Goal: Find specific page/section: Find specific page/section

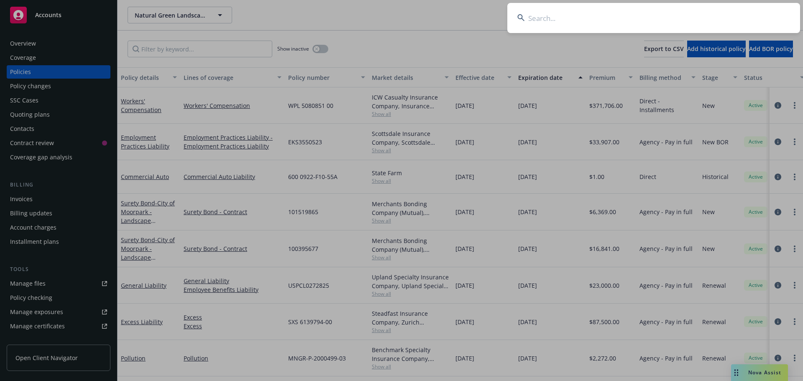
click at [569, 13] on input at bounding box center [653, 18] width 293 height 30
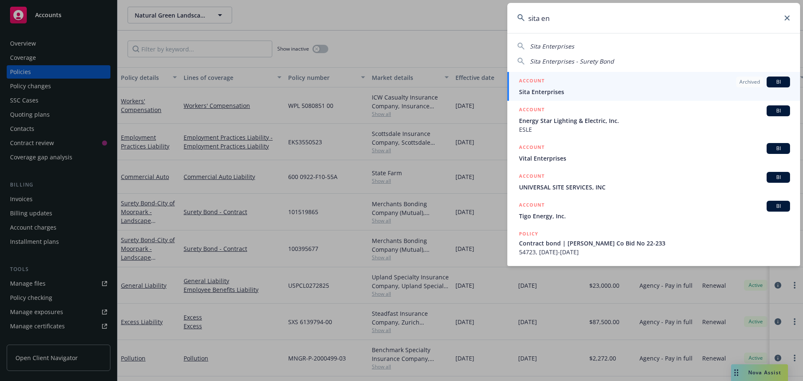
type input "sita en"
click at [546, 92] on span "Sita Enterprises" at bounding box center [654, 91] width 271 height 9
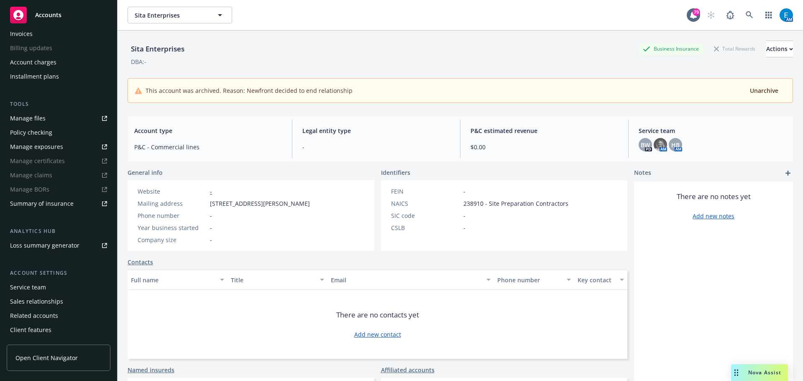
scroll to position [178, 0]
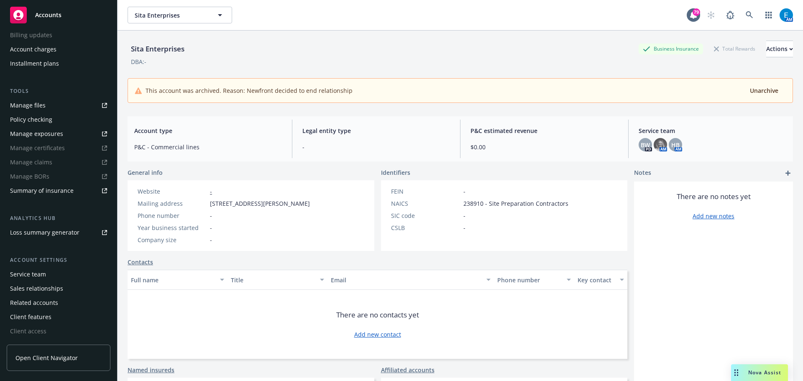
drag, startPoint x: 33, startPoint y: 271, endPoint x: 118, endPoint y: 233, distance: 93.4
click at [32, 271] on div "Service team" at bounding box center [28, 274] width 36 height 13
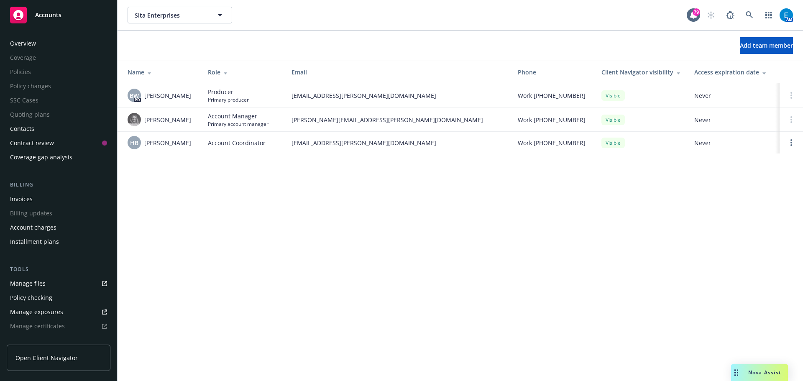
drag, startPoint x: 23, startPoint y: 43, endPoint x: 28, endPoint y: 43, distance: 5.1
click at [23, 43] on div "Overview" at bounding box center [23, 43] width 26 height 13
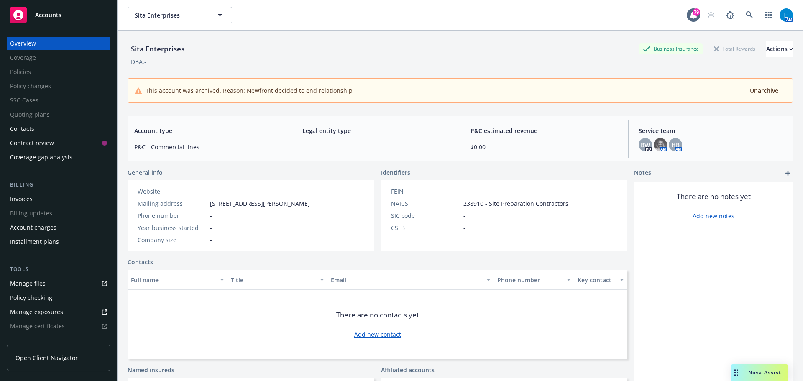
drag, startPoint x: 23, startPoint y: 197, endPoint x: 30, endPoint y: 197, distance: 6.3
click at [23, 197] on div "Invoices" at bounding box center [21, 198] width 23 height 13
